Goal: Task Accomplishment & Management: Manage account settings

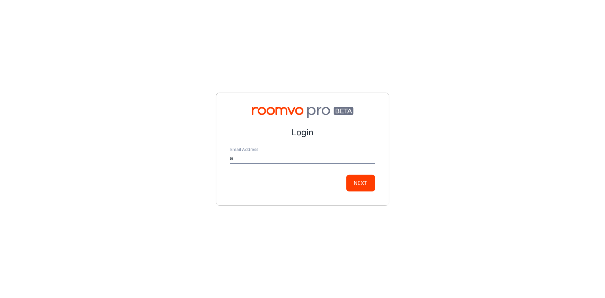
type input "[EMAIL_ADDRESS][DOMAIN_NAME]"
click at [363, 191] on div "Login Email Address [EMAIL_ADDRESS][DOMAIN_NAME] Next" at bounding box center [302, 149] width 173 height 113
click at [364, 187] on button "Next" at bounding box center [361, 183] width 29 height 17
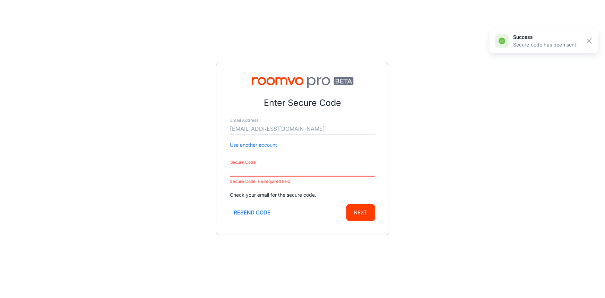
paste input "363169"
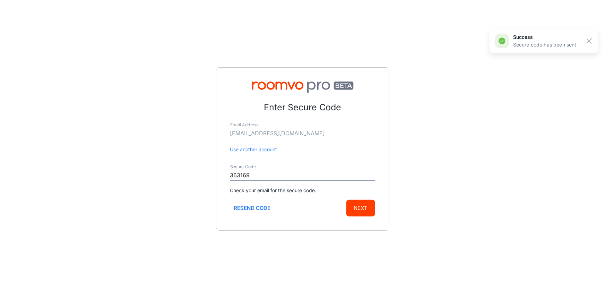
type input "363169"
click at [366, 206] on button "Next" at bounding box center [361, 208] width 29 height 17
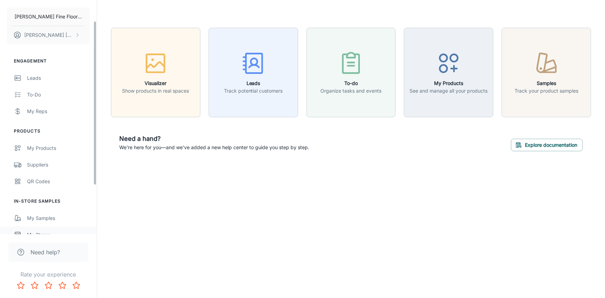
scroll to position [31, 0]
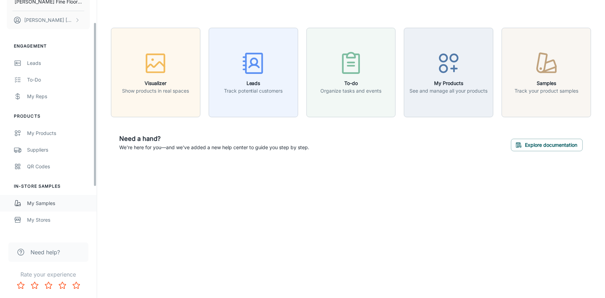
click at [42, 205] on div "My Samples" at bounding box center [58, 204] width 63 height 8
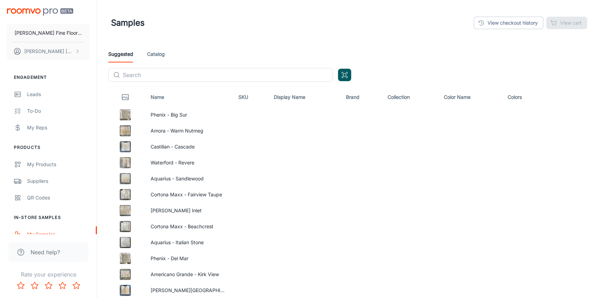
click at [500, 30] on div "Samples View checkout history View cart" at bounding box center [349, 23] width 476 height 18
click at [500, 21] on link "View checkout history" at bounding box center [509, 23] width 70 height 12
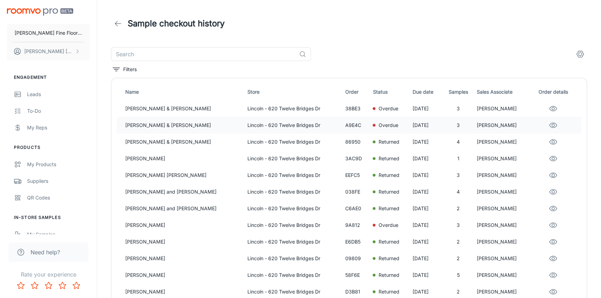
click at [482, 126] on p "[PERSON_NAME]" at bounding box center [502, 125] width 51 height 8
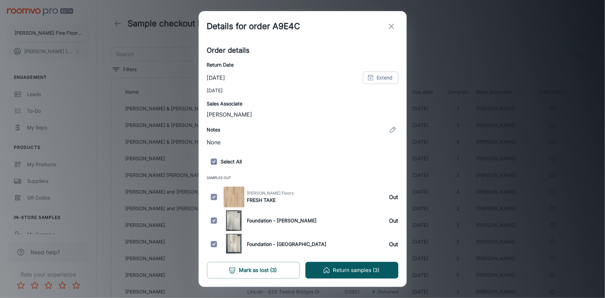
scroll to position [83, 0]
click at [355, 272] on button "Return samples (3)" at bounding box center [352, 270] width 93 height 17
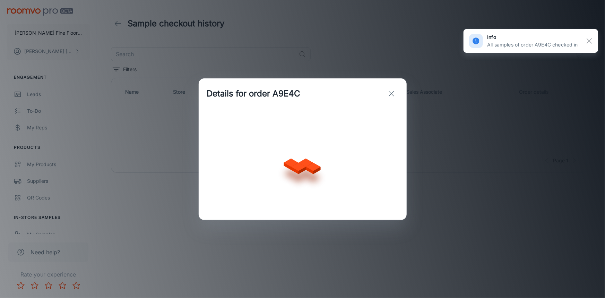
scroll to position [0, 0]
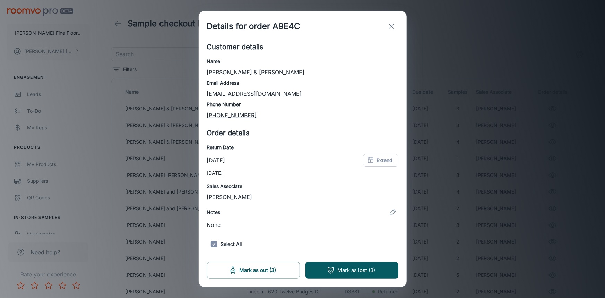
click at [393, 26] on icon "exit" at bounding box center [392, 26] width 8 height 8
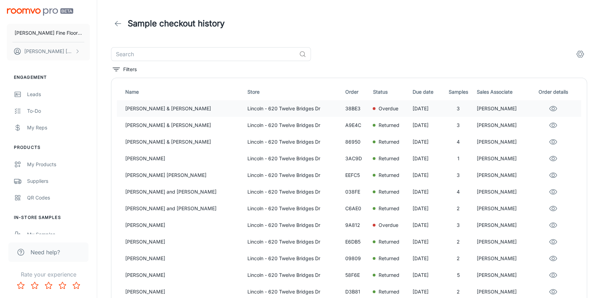
click at [378, 110] on p "Overdue" at bounding box center [388, 109] width 20 height 8
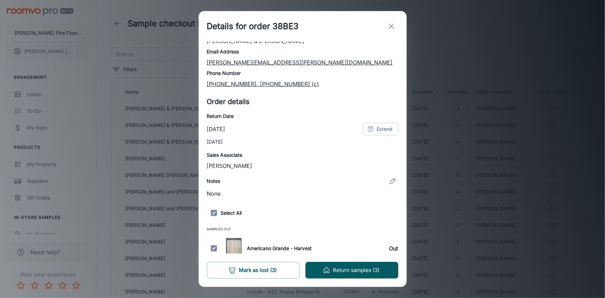
scroll to position [83, 0]
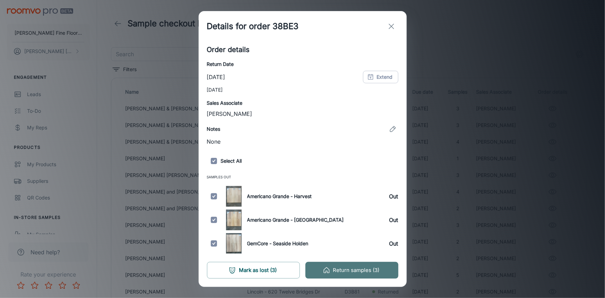
click at [350, 268] on button "Return samples (3)" at bounding box center [352, 270] width 93 height 17
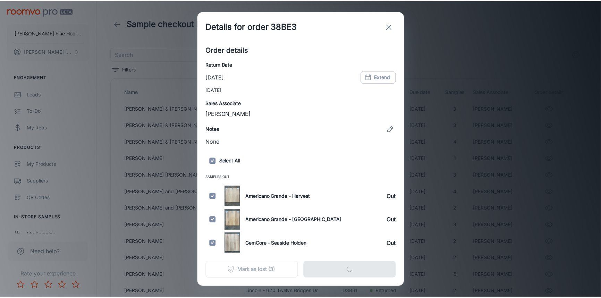
scroll to position [0, 0]
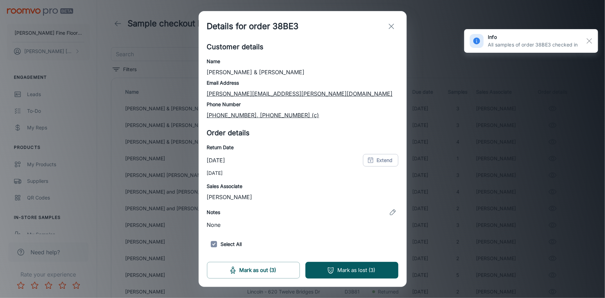
click at [391, 94] on p "[PERSON_NAME][EMAIL_ADDRESS][PERSON_NAME][DOMAIN_NAME]" at bounding box center [303, 94] width 192 height 8
click at [393, 27] on icon "exit" at bounding box center [392, 26] width 8 height 8
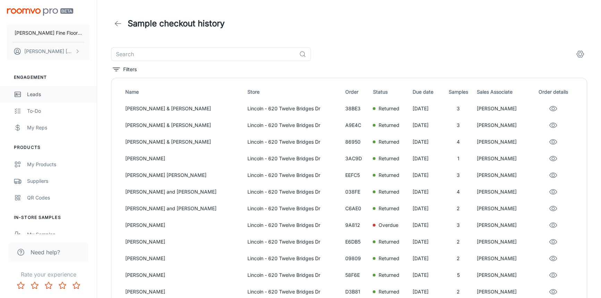
click at [32, 94] on div "Leads" at bounding box center [58, 95] width 63 height 8
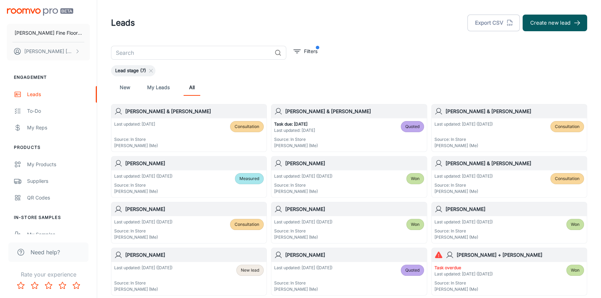
click at [362, 118] on div "Task due: [DATE] Last updated: [DATE] Source: In Store [PERSON_NAME] (Me) Quoted" at bounding box center [348, 134] width 155 height 33
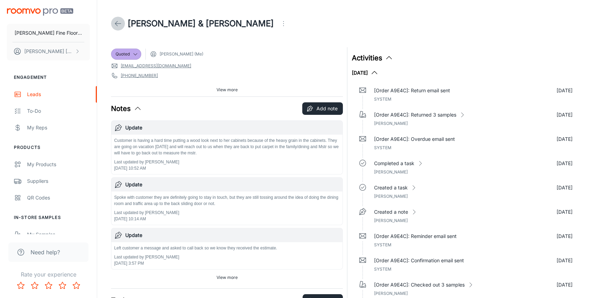
click at [120, 25] on icon at bounding box center [118, 23] width 8 height 8
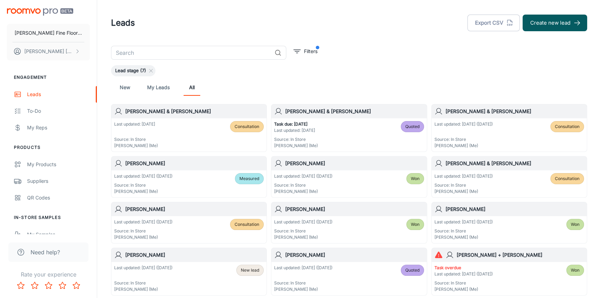
click at [350, 113] on h6 "[PERSON_NAME] & [PERSON_NAME]" at bounding box center [354, 112] width 138 height 8
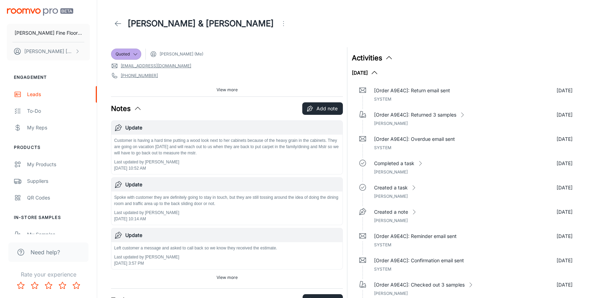
click at [118, 26] on icon at bounding box center [118, 23] width 8 height 8
